Goal: Check status: Check status

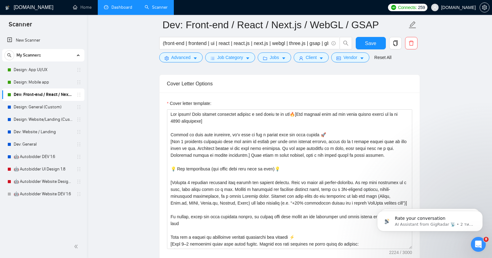
click at [115, 10] on link "Dashboard" at bounding box center [118, 7] width 28 height 5
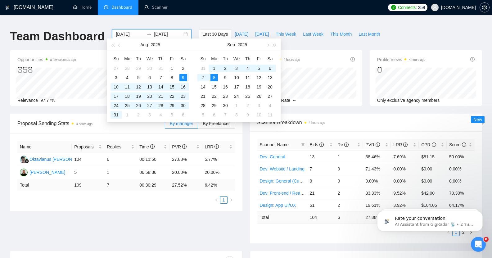
click at [123, 33] on input "[DATE]" at bounding box center [130, 34] width 28 height 7
type input "[DATE]"
click at [215, 69] on div "1" at bounding box center [214, 68] width 7 height 7
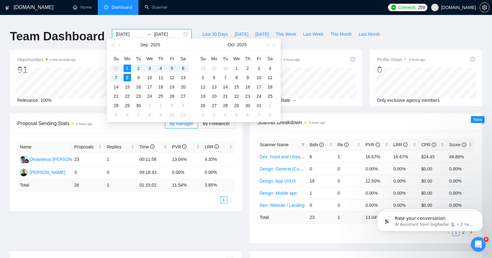
click at [161, 31] on input "[DATE]" at bounding box center [168, 34] width 28 height 7
type input "[DATE]"
click at [115, 80] on div "7" at bounding box center [115, 77] width 7 height 7
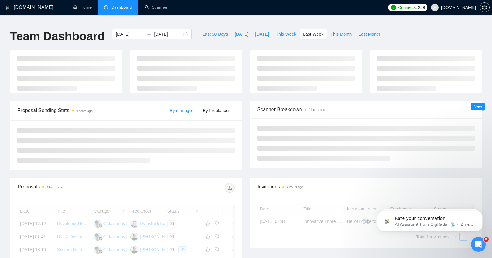
click at [218, 5] on ul "Home Dashboard Scanner" at bounding box center [225, 7] width 321 height 15
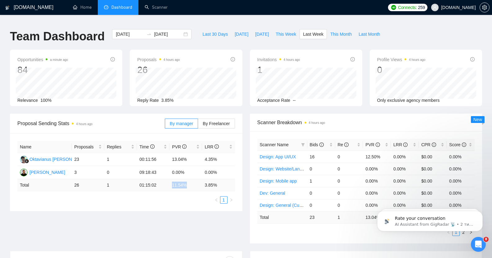
drag, startPoint x: 172, startPoint y: 183, endPoint x: 189, endPoint y: 182, distance: 17.1
click at [189, 182] on td "11.54 %" at bounding box center [186, 185] width 33 height 12
copy td "11.54 %"
click at [211, 182] on td "3.85 %" at bounding box center [218, 185] width 33 height 12
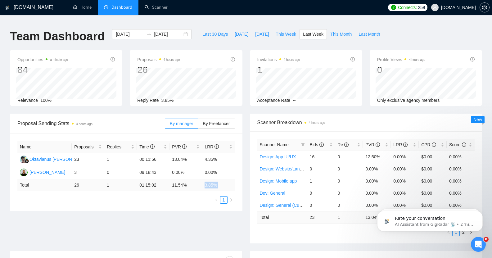
click at [211, 182] on td "3.85 %" at bounding box center [218, 185] width 33 height 12
copy div "3.85 % 1"
